Goal: Check status: Check status

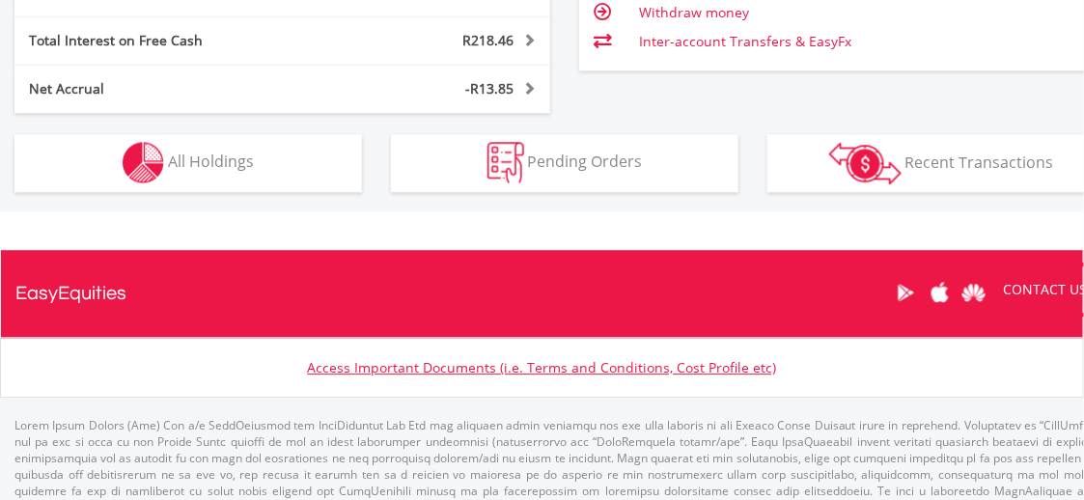
scroll to position [1284, 0]
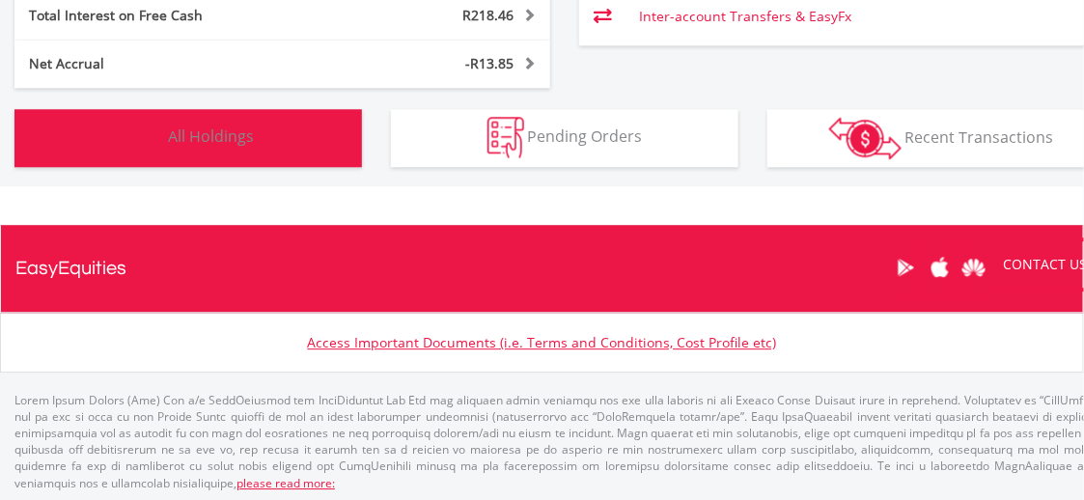
click at [307, 123] on button "Holdings All Holdings" at bounding box center [187, 138] width 347 height 58
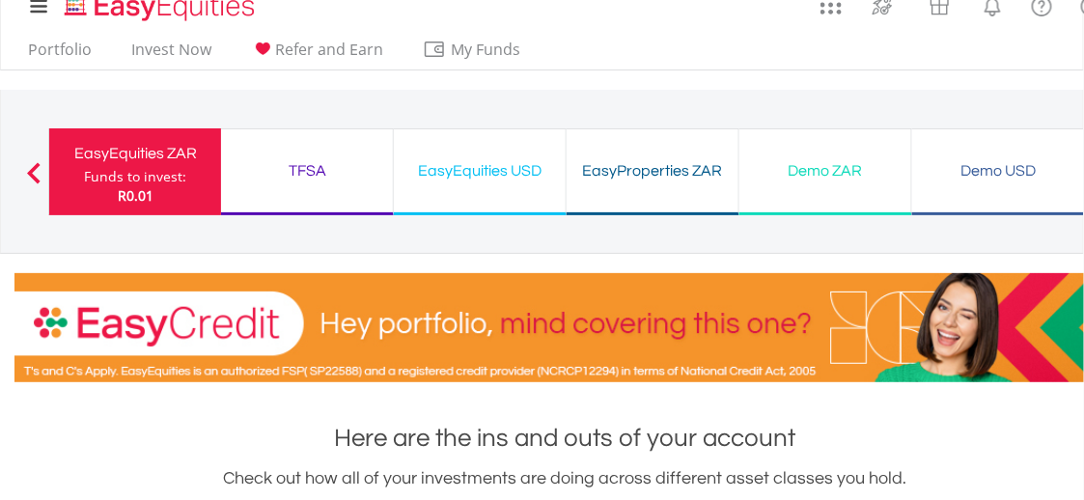
scroll to position [0, 0]
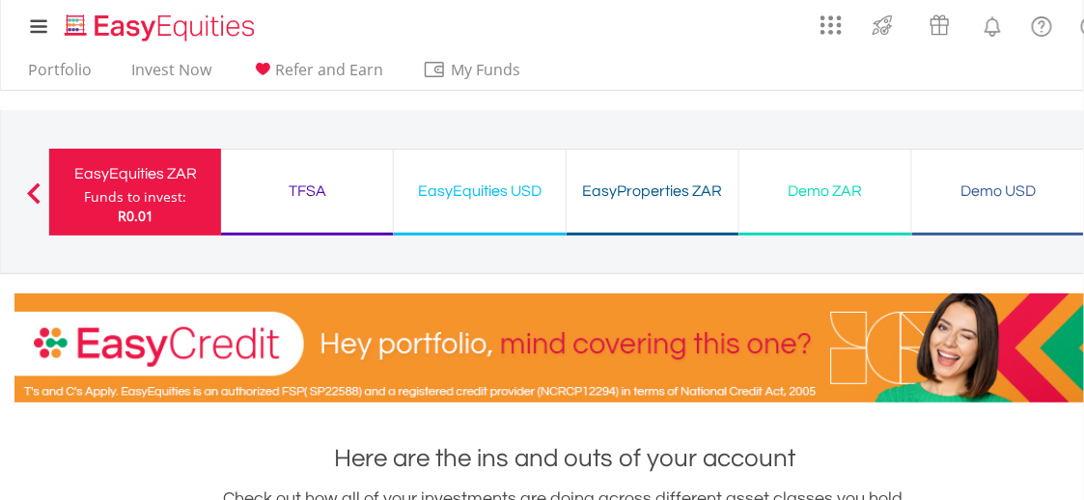
click at [468, 192] on div "EasyEquities USD" at bounding box center [479, 191] width 149 height 27
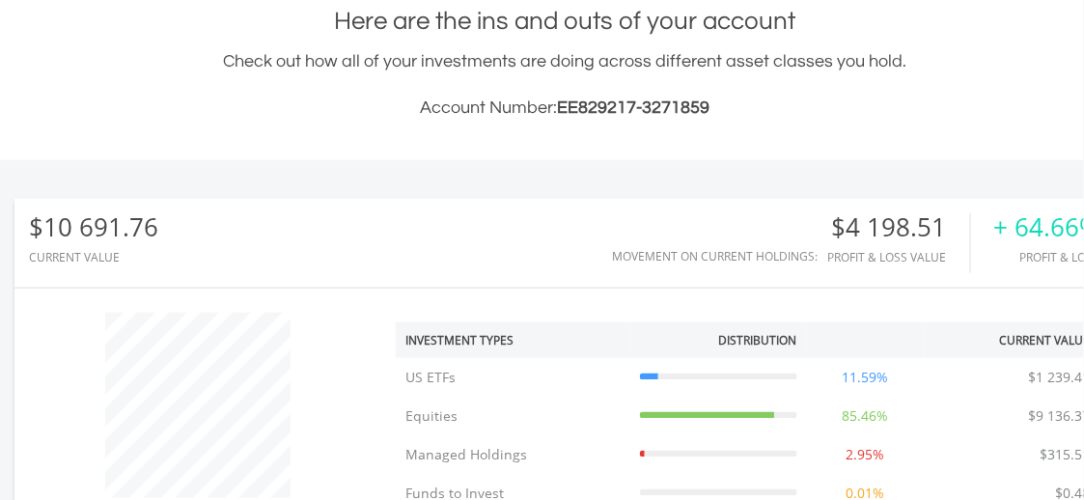
scroll to position [874, 0]
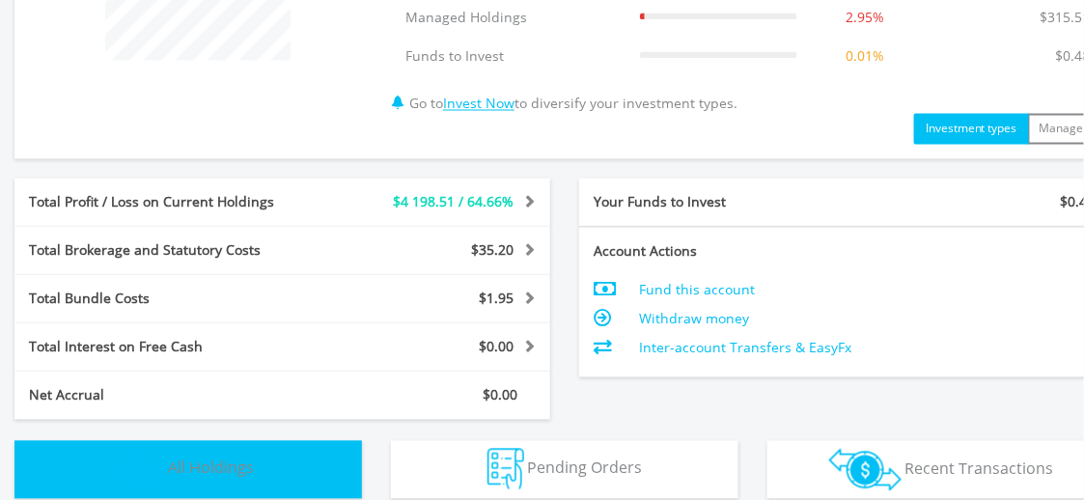
click at [347, 477] on button "Holdings All Holdings" at bounding box center [187, 470] width 347 height 58
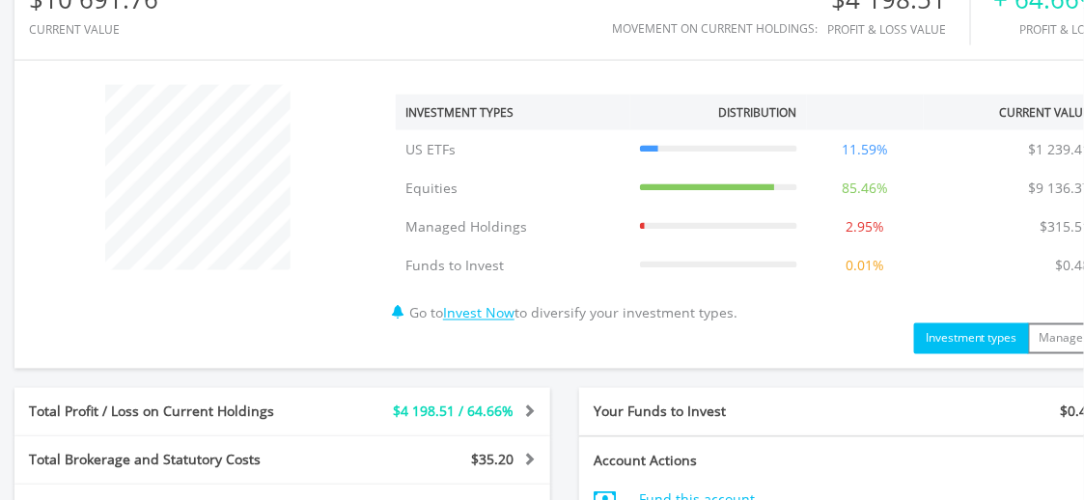
scroll to position [82, 0]
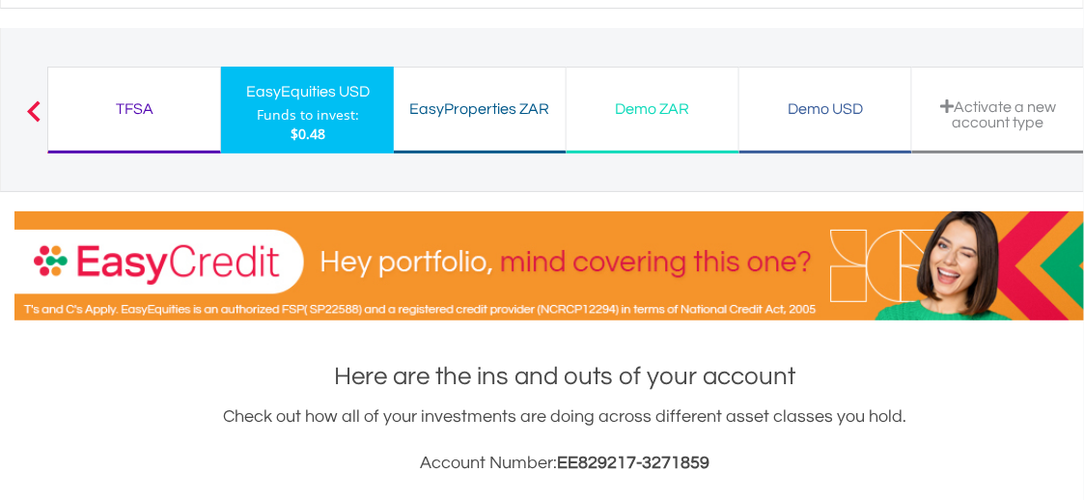
click at [144, 97] on div "TFSA" at bounding box center [134, 109] width 149 height 27
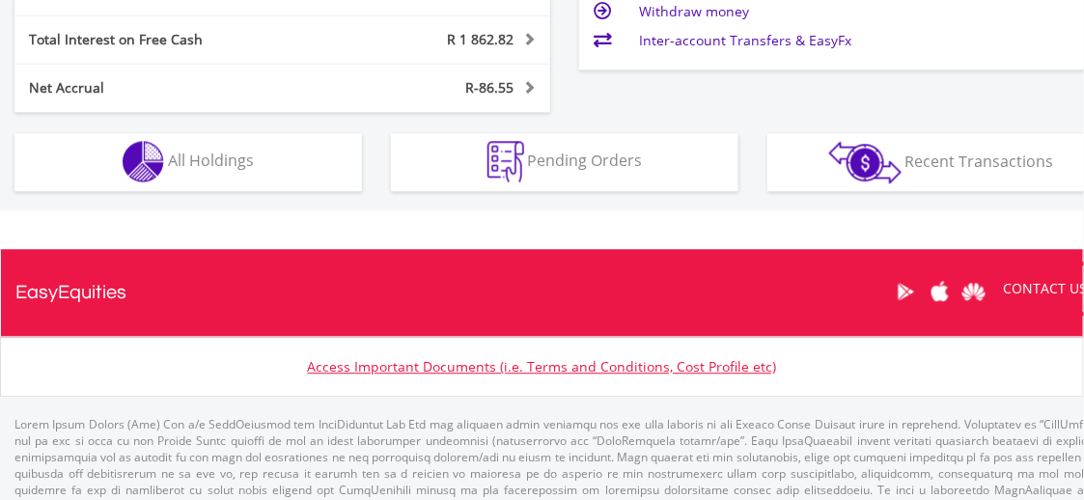
scroll to position [1206, 0]
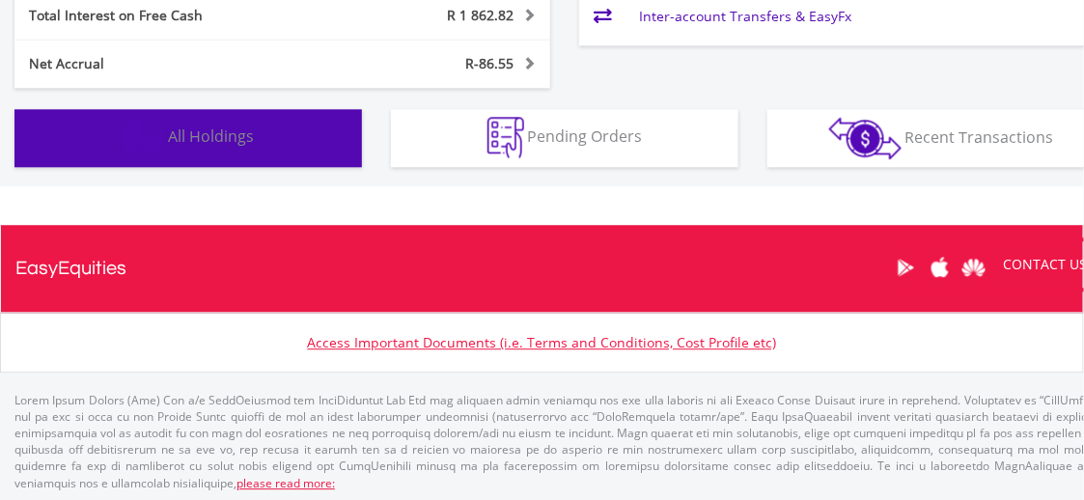
click at [235, 163] on button "Holdings All Holdings" at bounding box center [187, 138] width 347 height 58
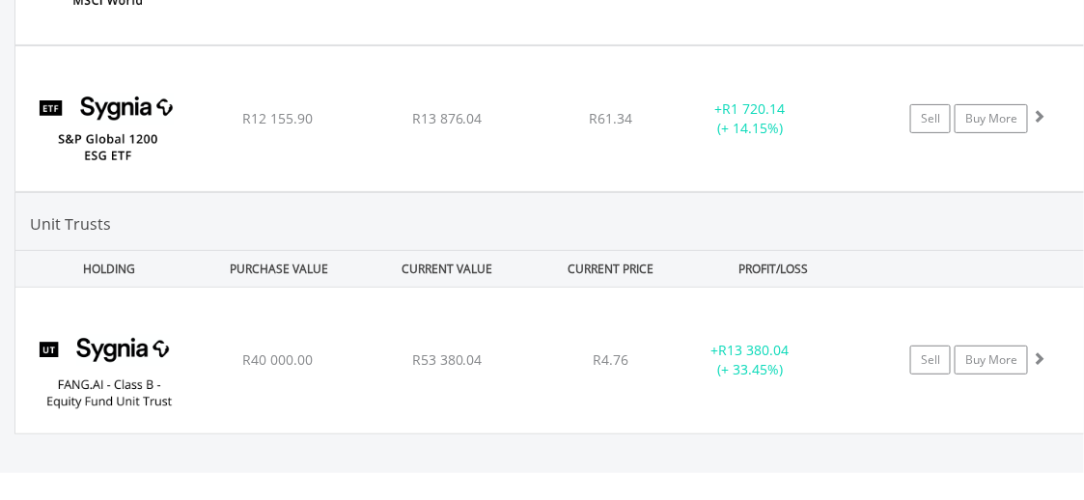
scroll to position [2048, 0]
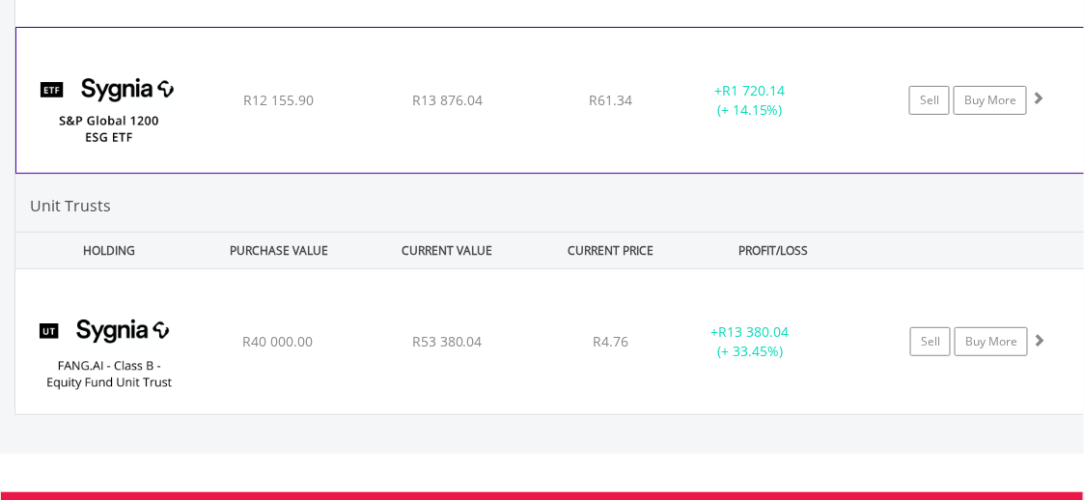
click at [1081, 87] on div "Sell Buy More" at bounding box center [987, 100] width 252 height 29
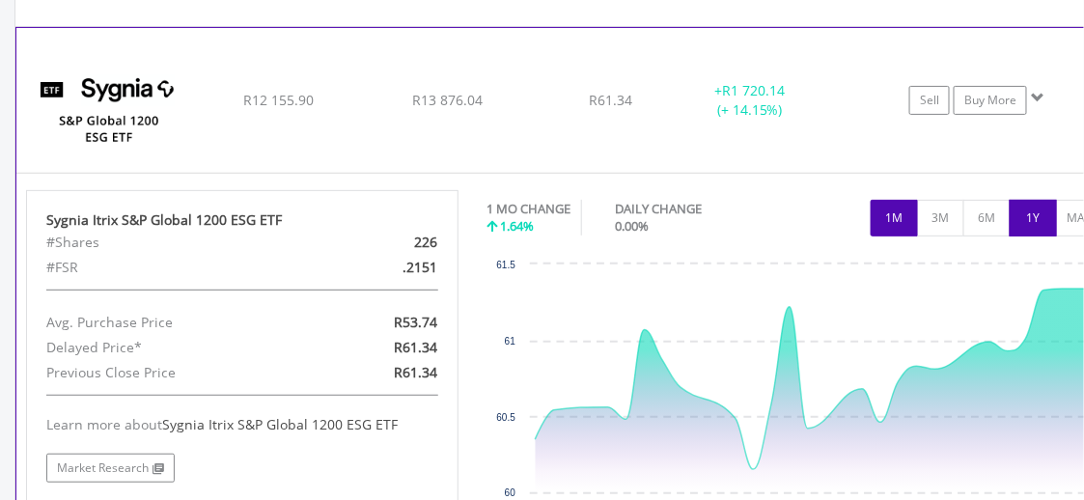
click at [1043, 213] on button "1Y" at bounding box center [1032, 218] width 47 height 37
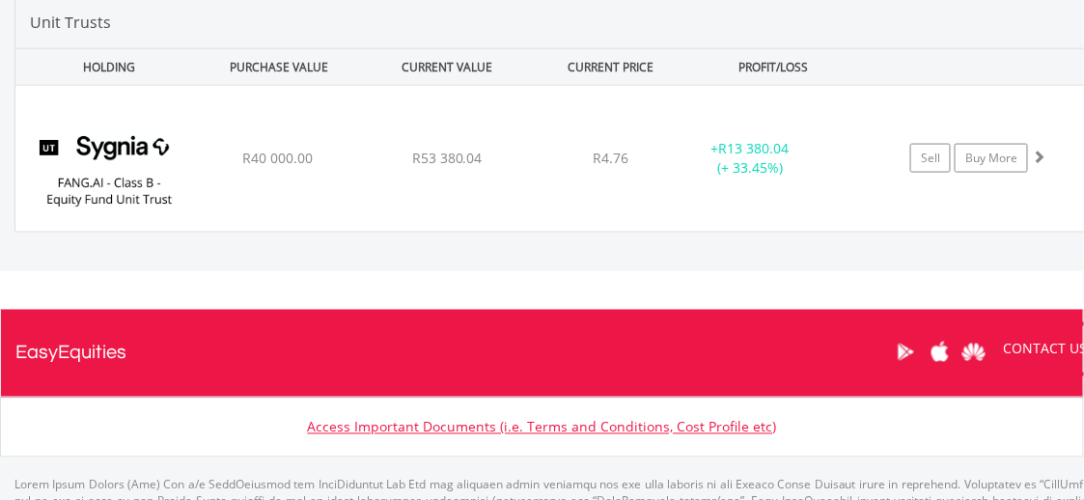
scroll to position [2188, 0]
